Goal: Check status

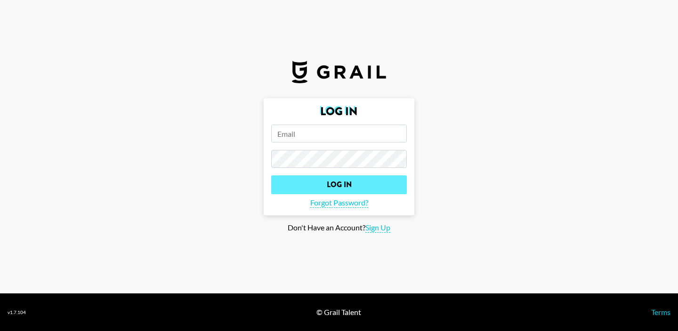
type input "[EMAIL_ADDRESS][DOMAIN_NAME]"
click at [378, 177] on input "Log In" at bounding box center [339, 185] width 136 height 19
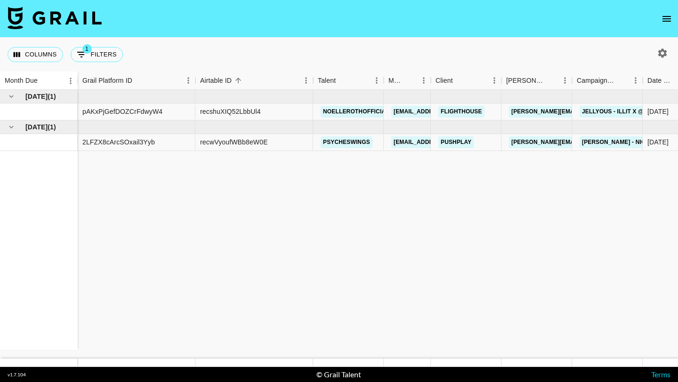
click at [76, 63] on div "Columns 1 Filters + Booking" at bounding box center [67, 55] width 119 height 34
click at [80, 58] on icon "Show filters" at bounding box center [81, 54] width 11 height 11
select select "status"
select select "not"
select select "cancelled"
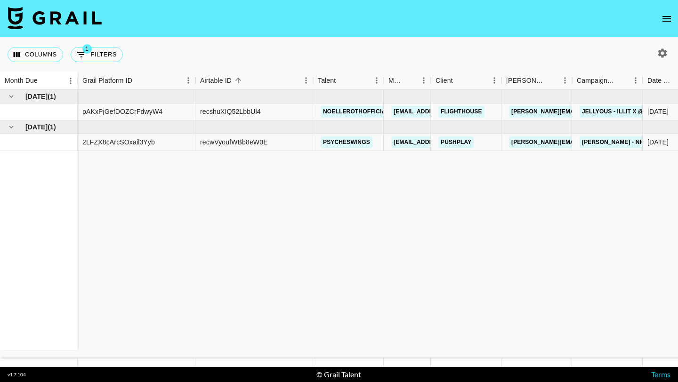
click at [656, 48] on icon "button" at bounding box center [661, 53] width 11 height 11
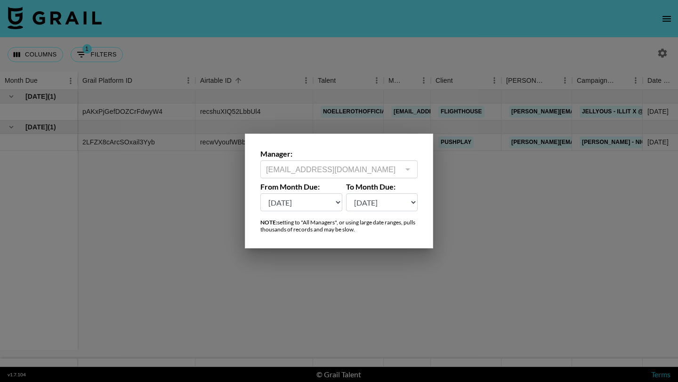
click at [310, 205] on select "[DATE] Sep '[DATE] [DATE] '[DATE] May '[DATE] Mar '[DATE] Jan '[DATE] Nov '[DAT…" at bounding box center [301, 202] width 82 height 18
select select "[DATE]"
click at [260, 193] on select "[DATE] Sep '[DATE] [DATE] '[DATE] May '[DATE] Mar '[DATE] Jan '[DATE] Nov '[DAT…" at bounding box center [301, 202] width 82 height 18
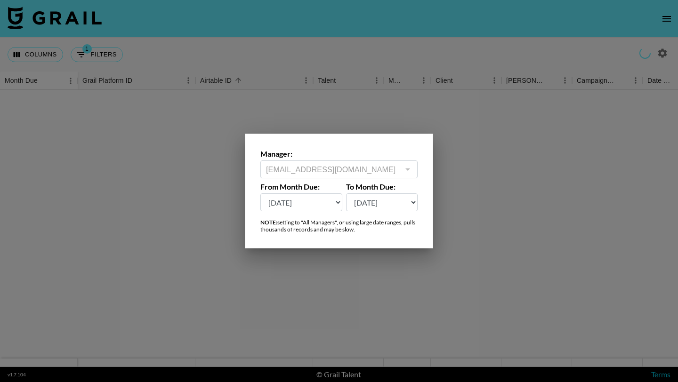
click at [469, 197] on div at bounding box center [339, 191] width 678 height 382
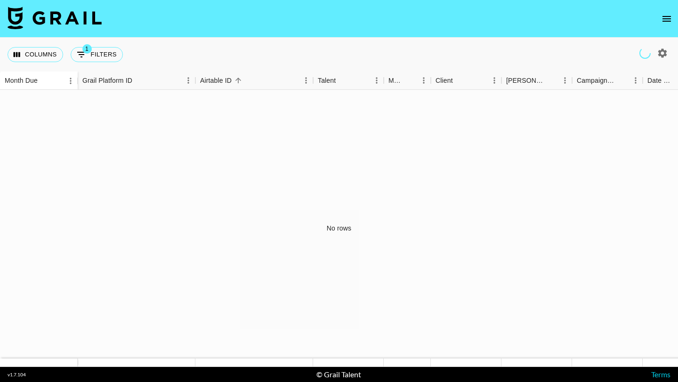
click at [193, 119] on div "No rows" at bounding box center [339, 228] width 678 height 277
click at [88, 59] on button "1 Filters" at bounding box center [97, 54] width 52 height 15
select select "status"
select select "not"
select select "cancelled"
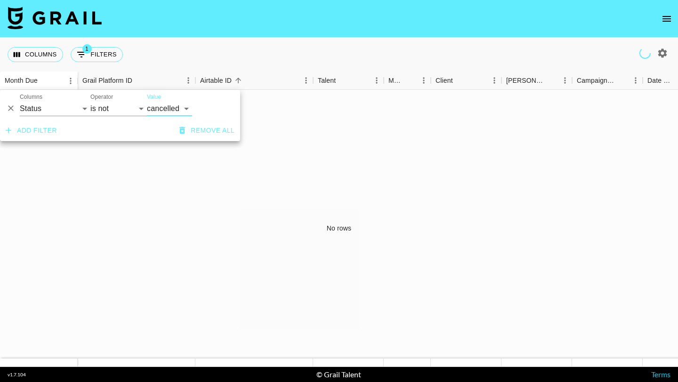
click at [670, 51] on button "button" at bounding box center [662, 53] width 16 height 16
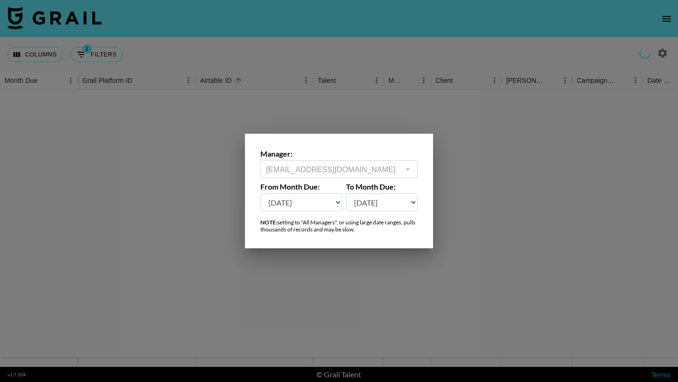
click at [314, 195] on select "[DATE] Sep '[DATE] [DATE] '[DATE] May '[DATE] Mar '[DATE] Jan '[DATE] Nov '[DAT…" at bounding box center [301, 202] width 82 height 18
select select "[DATE]"
click at [260, 193] on select "[DATE] Sep '[DATE] [DATE] '[DATE] May '[DATE] Mar '[DATE] Jan '[DATE] Nov '[DAT…" at bounding box center [301, 202] width 82 height 18
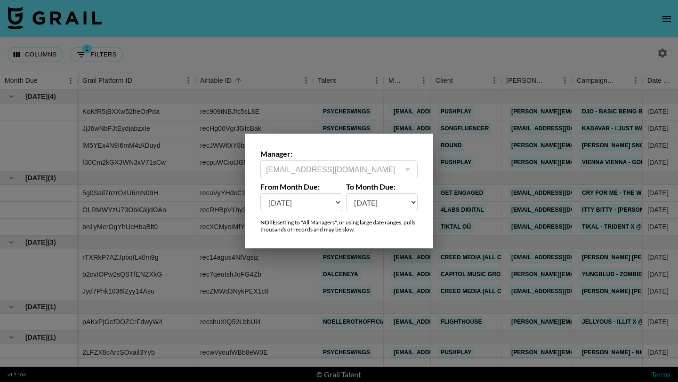
click at [470, 201] on div at bounding box center [339, 191] width 678 height 382
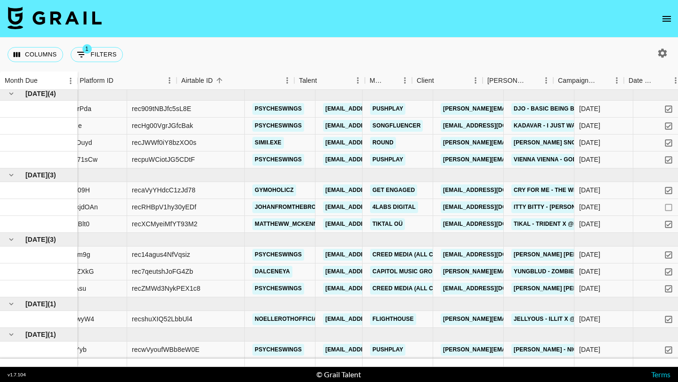
scroll to position [3, 0]
